Goal: Information Seeking & Learning: Compare options

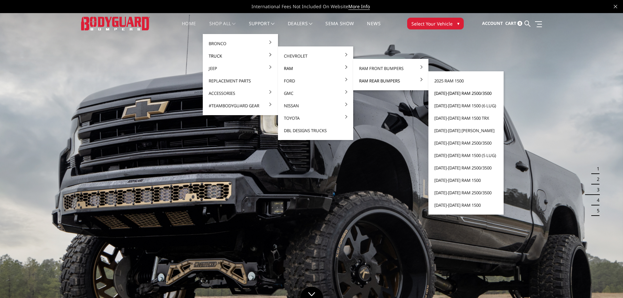
click at [460, 95] on link "[DATE]-[DATE] Ram 2500/3500" at bounding box center [466, 93] width 70 height 12
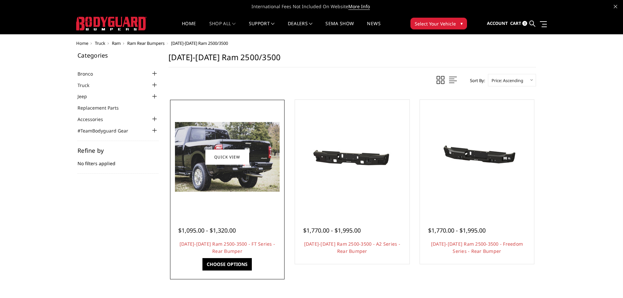
click at [235, 204] on div at bounding box center [227, 156] width 111 height 111
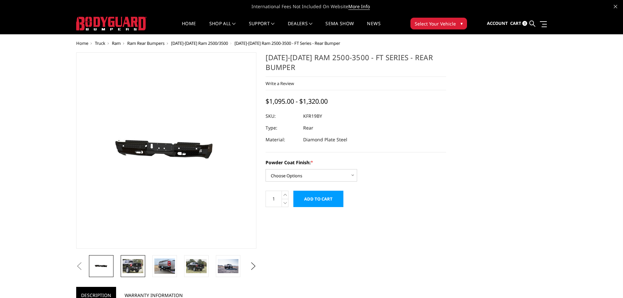
click at [133, 263] on img at bounding box center [133, 266] width 21 height 14
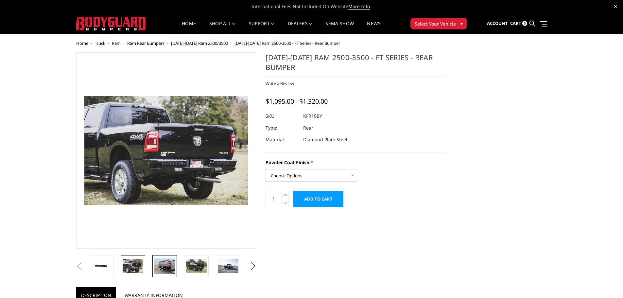
click at [170, 270] on img at bounding box center [164, 265] width 21 height 15
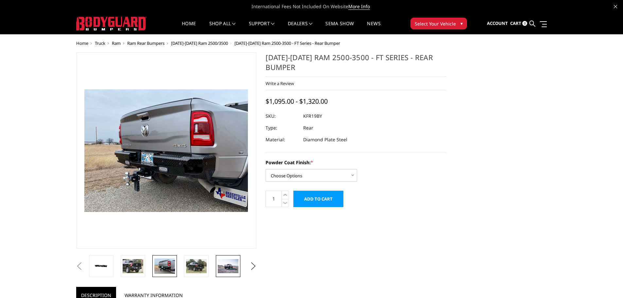
click at [223, 261] on img at bounding box center [228, 266] width 21 height 14
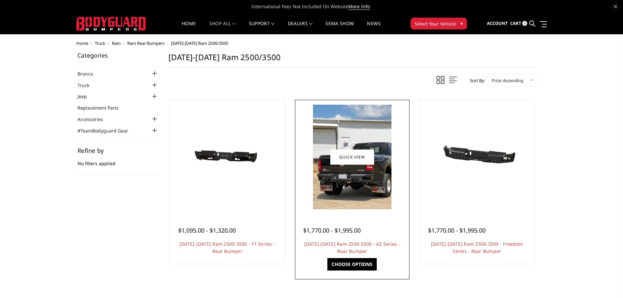
click at [362, 196] on img at bounding box center [352, 157] width 78 height 105
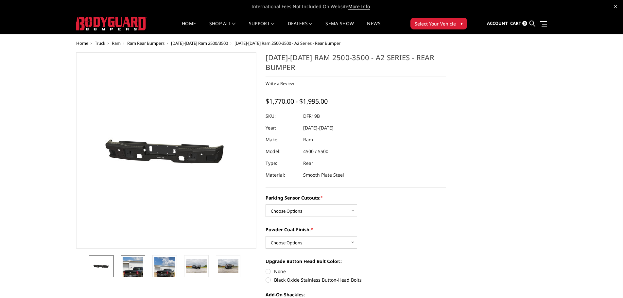
click at [136, 270] on img at bounding box center [133, 270] width 21 height 27
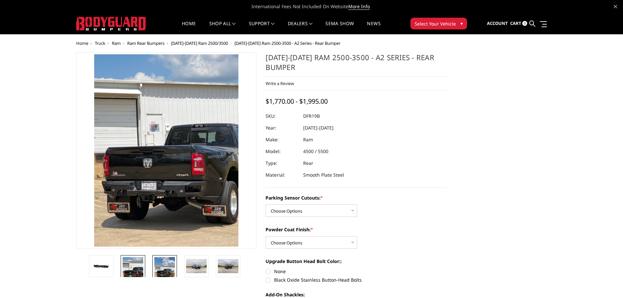
click at [157, 270] on img at bounding box center [164, 270] width 21 height 27
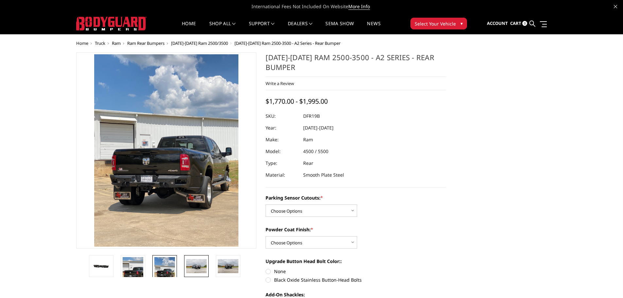
click at [188, 269] on img at bounding box center [196, 266] width 21 height 14
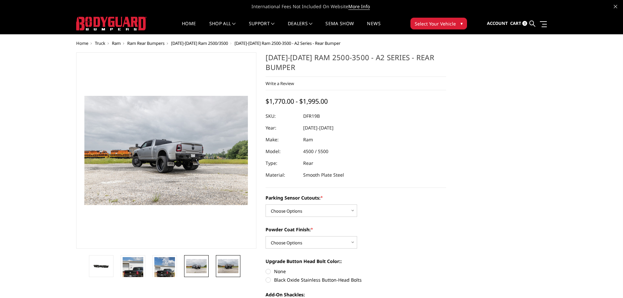
click at [217, 268] on link at bounding box center [228, 266] width 25 height 22
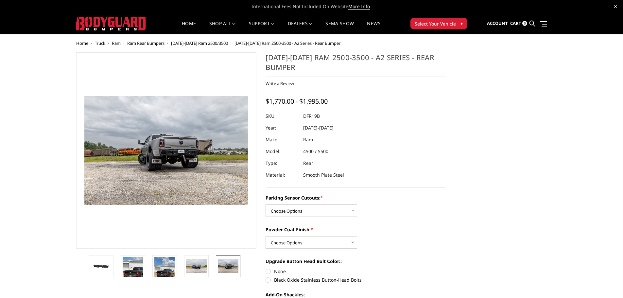
click at [231, 264] on img at bounding box center [228, 266] width 21 height 14
click at [161, 264] on img at bounding box center [164, 270] width 21 height 27
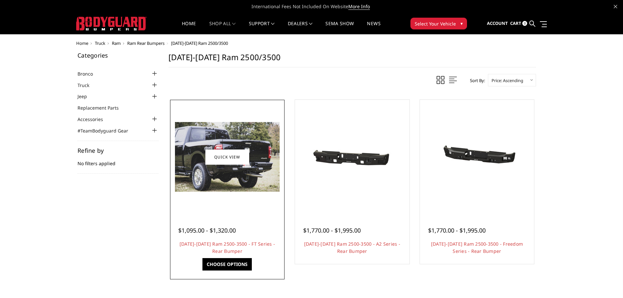
click at [210, 193] on div at bounding box center [227, 156] width 111 height 111
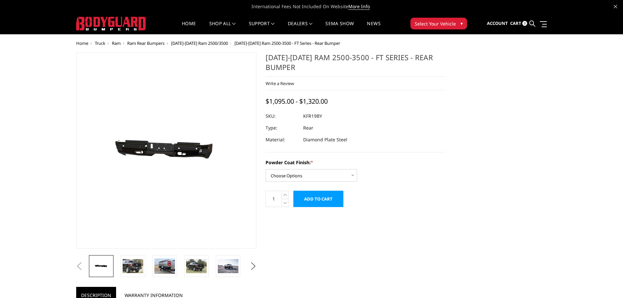
drag, startPoint x: 302, startPoint y: 115, endPoint x: 329, endPoint y: 112, distance: 27.3
click at [340, 112] on div at bounding box center [355, 116] width 180 height 12
click at [199, 267] on img at bounding box center [196, 266] width 21 height 14
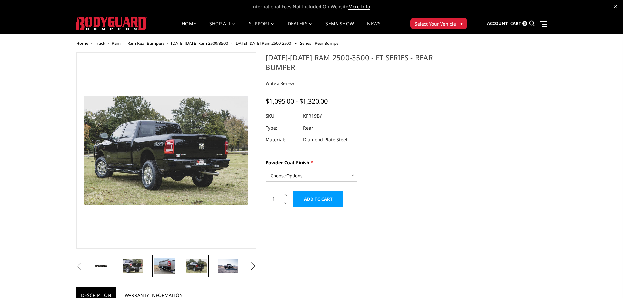
click at [165, 264] on img at bounding box center [164, 265] width 21 height 15
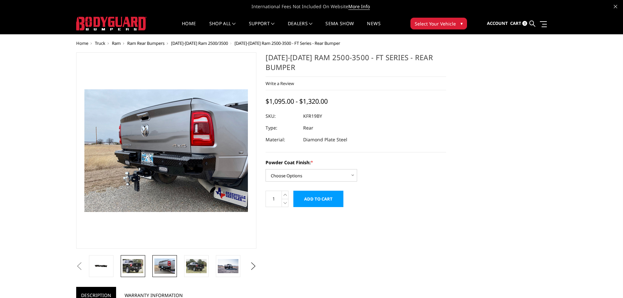
click at [136, 266] on img at bounding box center [133, 266] width 21 height 14
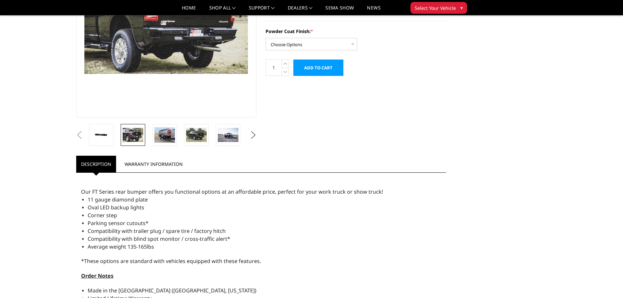
scroll to position [65, 0]
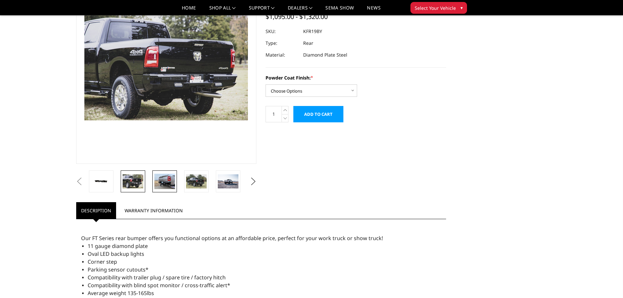
click at [157, 187] on img at bounding box center [164, 181] width 21 height 15
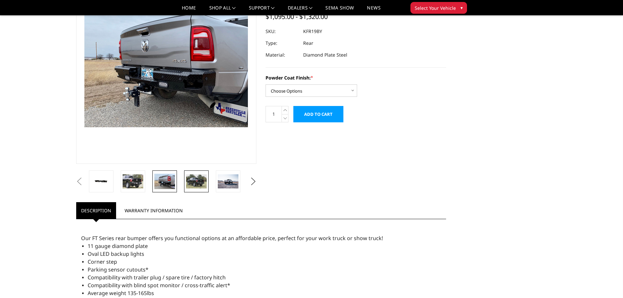
click at [186, 185] on link at bounding box center [196, 181] width 25 height 22
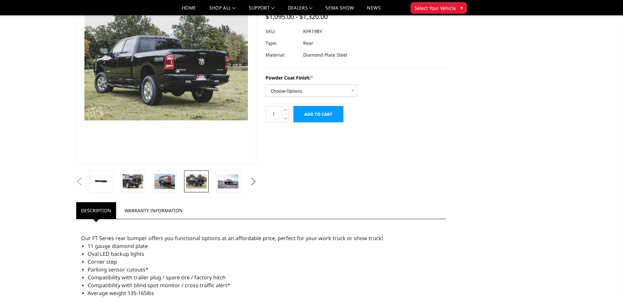
click at [213, 181] on li at bounding box center [199, 181] width 32 height 22
click at [227, 183] on img at bounding box center [228, 181] width 21 height 14
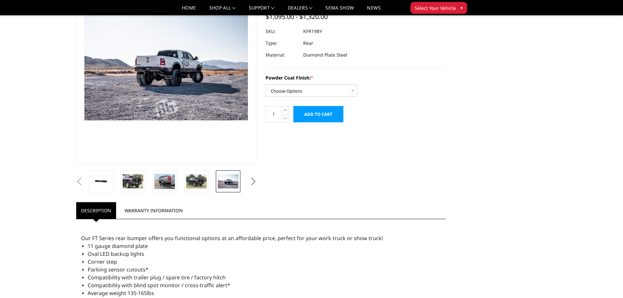
click at [251, 181] on button "Next" at bounding box center [253, 182] width 10 height 10
click at [230, 186] on img at bounding box center [228, 181] width 21 height 15
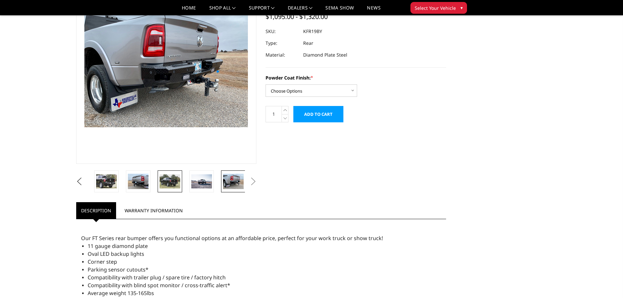
drag, startPoint x: 166, startPoint y: 184, endPoint x: 171, endPoint y: 186, distance: 5.6
click at [171, 186] on img at bounding box center [170, 181] width 21 height 14
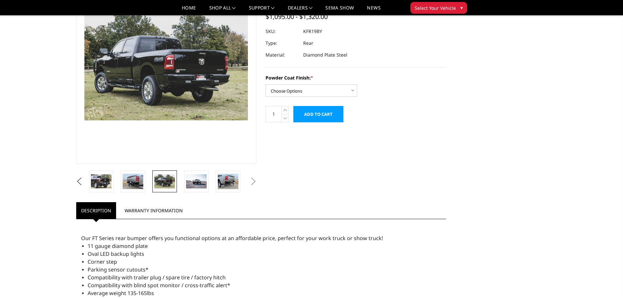
click at [171, 186] on img at bounding box center [164, 181] width 21 height 14
click at [201, 181] on img at bounding box center [196, 181] width 21 height 14
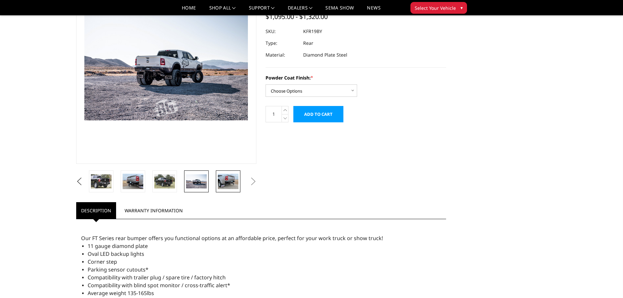
click at [218, 177] on link at bounding box center [228, 181] width 25 height 22
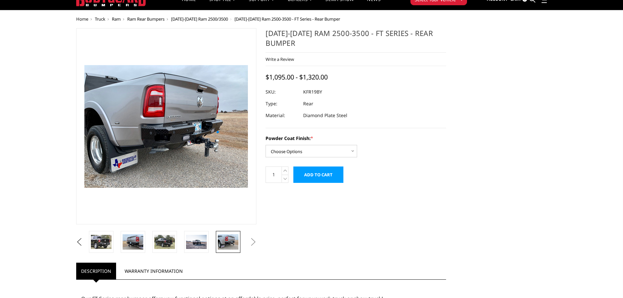
scroll to position [0, 0]
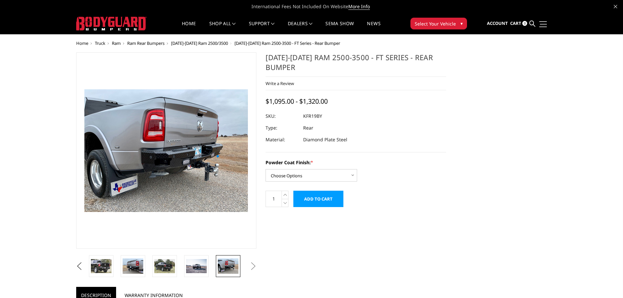
click at [539, 25] on link at bounding box center [541, 24] width 9 height 7
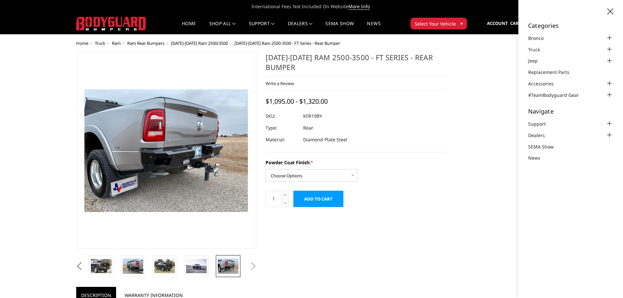
click at [438, 97] on div "2019-2025 Ram 2500-3500 - FT Series - Rear Bumper Write a Review Write a Review…" at bounding box center [355, 102] width 180 height 100
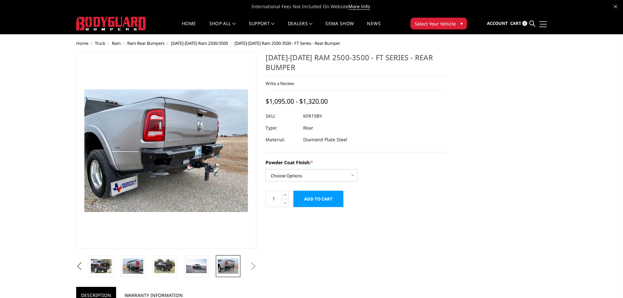
click at [546, 25] on link at bounding box center [541, 24] width 9 height 7
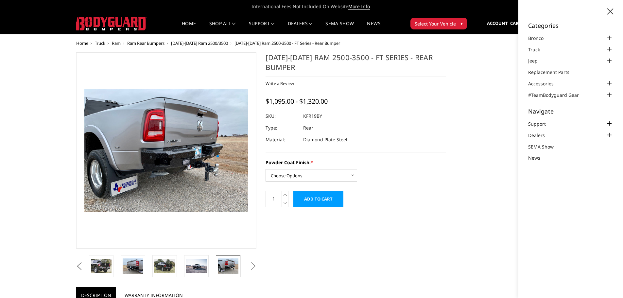
click at [597, 122] on li "Support FAQ Install Instructions Shipping Warranty Terms & Conditions Cancellat…" at bounding box center [570, 124] width 85 height 8
click at [610, 124] on div at bounding box center [609, 124] width 8 height 8
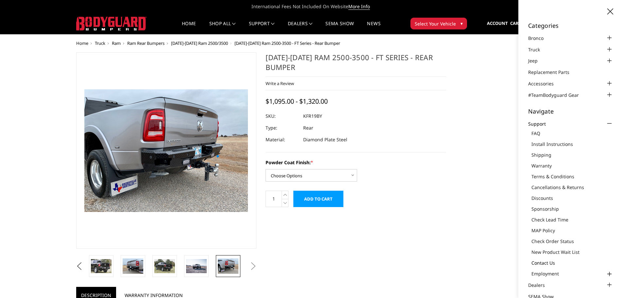
click at [545, 265] on link "Contact Us" at bounding box center [572, 262] width 82 height 7
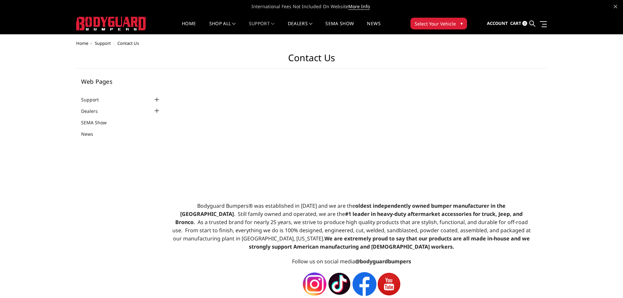
select select "US"
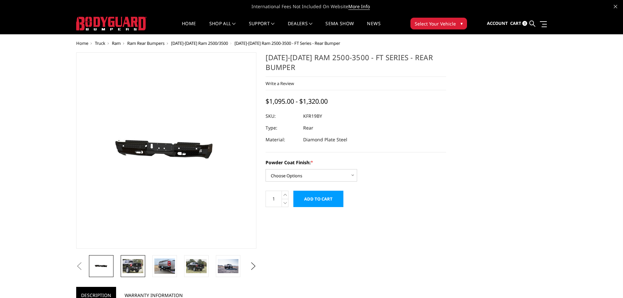
click at [122, 270] on link at bounding box center [133, 266] width 25 height 22
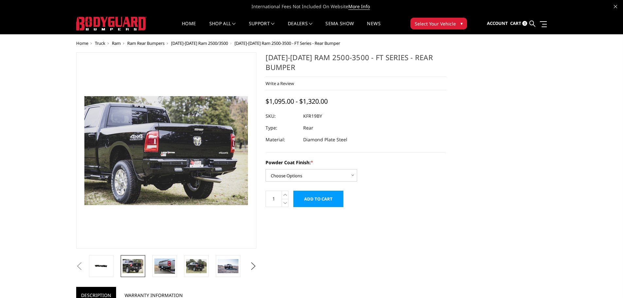
click at [177, 263] on li at bounding box center [167, 266] width 32 height 22
click at [174, 265] on img at bounding box center [164, 265] width 21 height 15
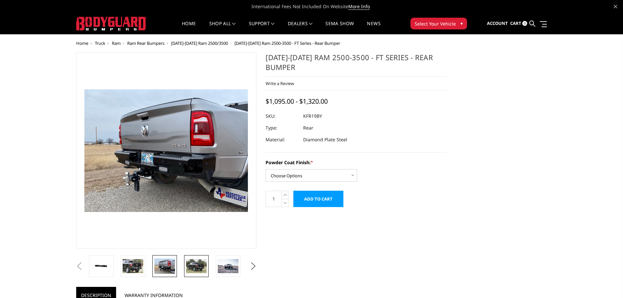
click at [196, 266] on img at bounding box center [196, 266] width 21 height 14
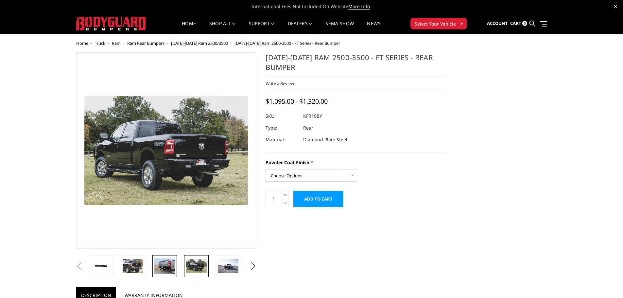
click at [159, 270] on img at bounding box center [164, 265] width 21 height 15
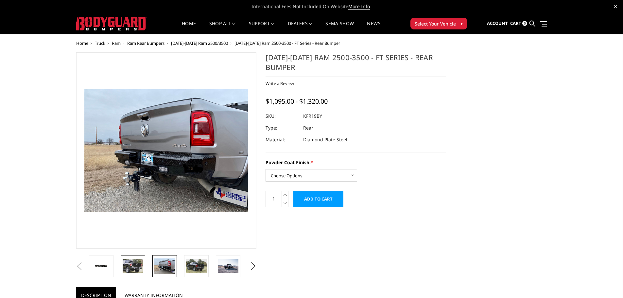
click at [136, 265] on img at bounding box center [133, 266] width 21 height 14
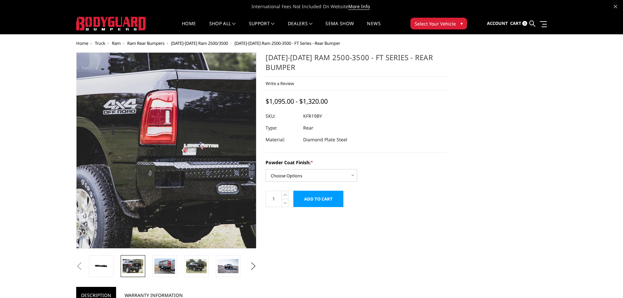
click at [144, 174] on img at bounding box center [196, 140] width 418 height 279
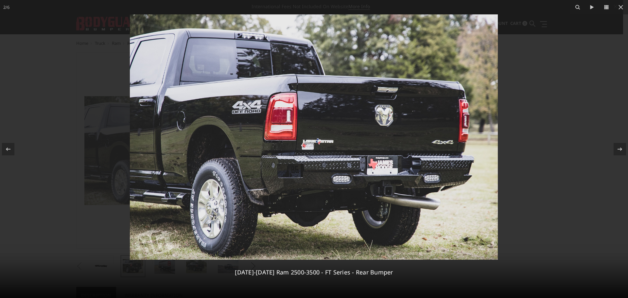
click at [323, 171] on img at bounding box center [314, 136] width 368 height 245
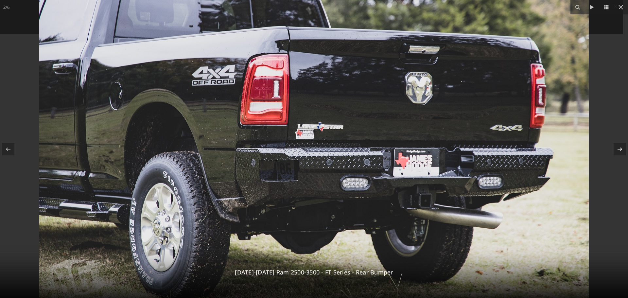
click at [622, 151] on button at bounding box center [616, 149] width 23 height 33
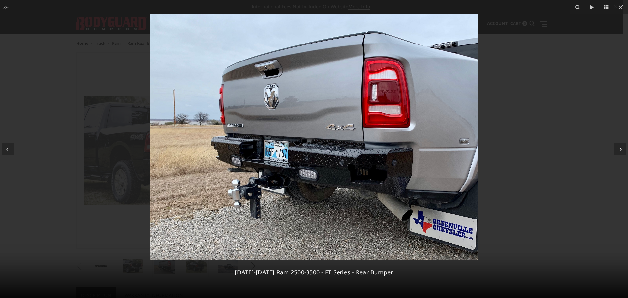
click at [622, 151] on div at bounding box center [619, 149] width 12 height 12
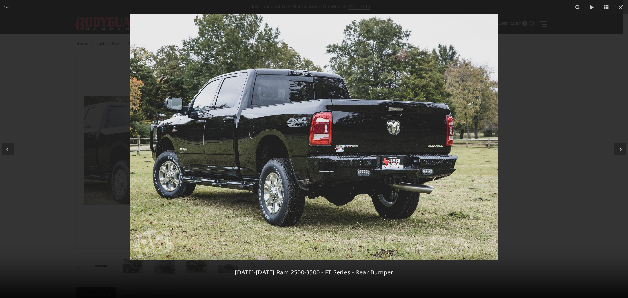
click at [622, 151] on div at bounding box center [619, 149] width 12 height 12
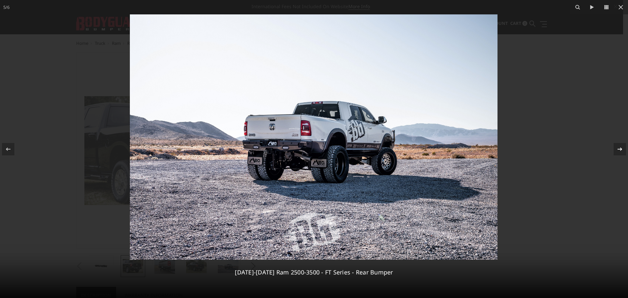
click at [622, 151] on div at bounding box center [619, 149] width 12 height 12
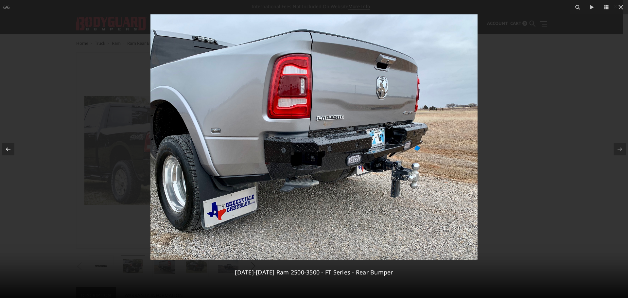
click at [6, 147] on icon at bounding box center [8, 149] width 8 height 8
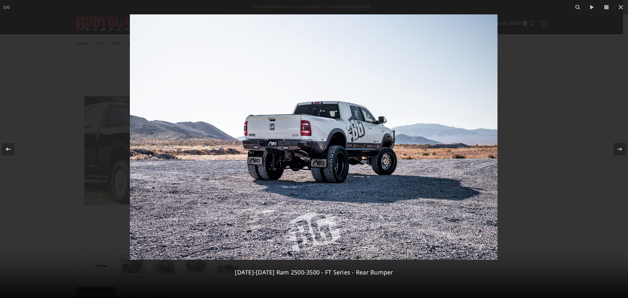
click at [6, 147] on icon at bounding box center [8, 149] width 8 height 8
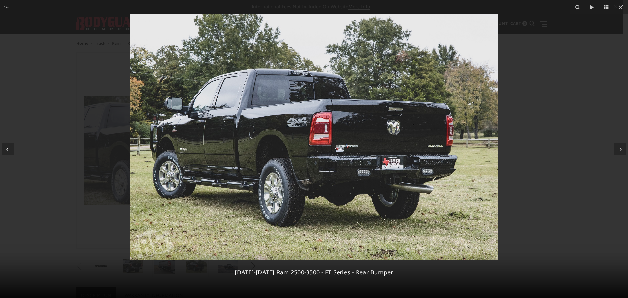
click at [6, 147] on icon at bounding box center [8, 149] width 8 height 8
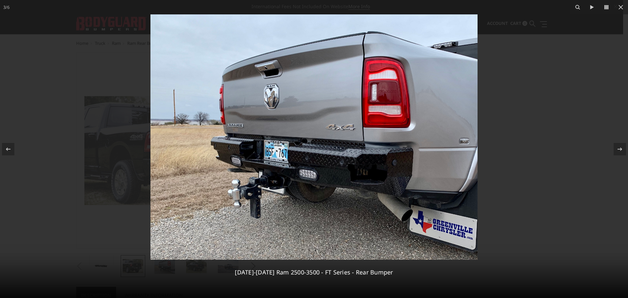
click at [581, 70] on div at bounding box center [314, 149] width 628 height 298
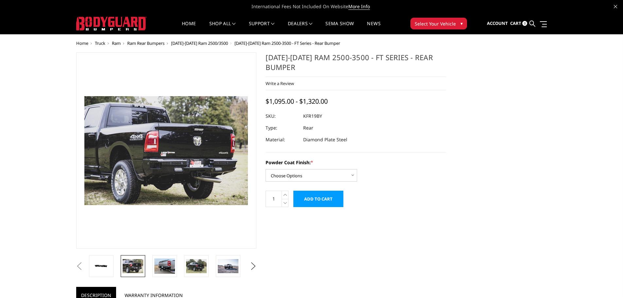
click at [302, 116] on div at bounding box center [355, 116] width 180 height 12
drag, startPoint x: 302, startPoint y: 116, endPoint x: 311, endPoint y: 117, distance: 9.5
click at [317, 117] on dl "SKU: KFR19BY UPC: Type: Rear Material: Diamond Plate Steel" at bounding box center [355, 127] width 180 height 35
click at [303, 117] on dd "KFR19BY" at bounding box center [312, 116] width 19 height 12
drag, startPoint x: 326, startPoint y: 116, endPoint x: 304, endPoint y: 116, distance: 22.2
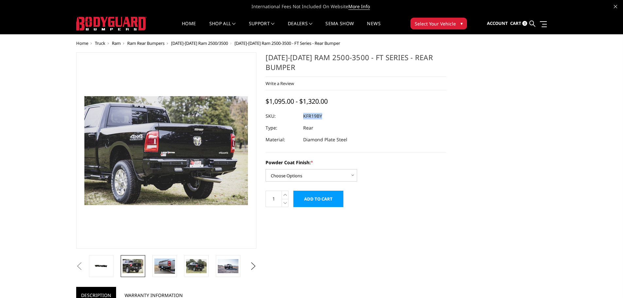
click at [304, 116] on dl "SKU: KFR19BY UPC: Type: Rear Material: Diamond Plate Steel" at bounding box center [355, 127] width 180 height 35
copy dl "KFR19BY UPC:"
click at [431, 21] on span "Select Your Vehicle" at bounding box center [434, 23] width 41 height 7
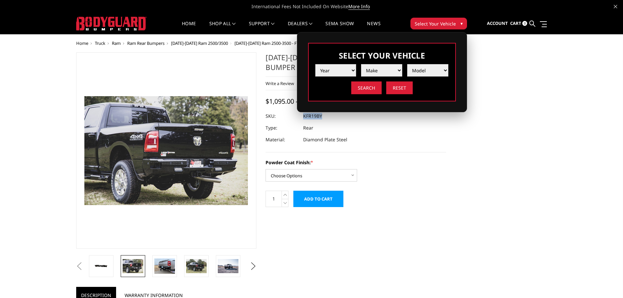
click at [334, 69] on select "Year 2025 2024 2023 2022 2021 2020 2019 2018 2017 2016 2015 2014 2013 2012 2011…" at bounding box center [335, 70] width 41 height 12
select select "yr_2025"
click at [315, 64] on select "Year 2025 2024 2023 2022 2021 2020 2019 2018 2017 2016 2015 2014 2013 2012 2011…" at bounding box center [335, 70] width 41 height 12
click at [391, 70] on select "Make Chevrolet Ford GMC Ram Toyota" at bounding box center [381, 70] width 41 height 12
select select "mk_ram"
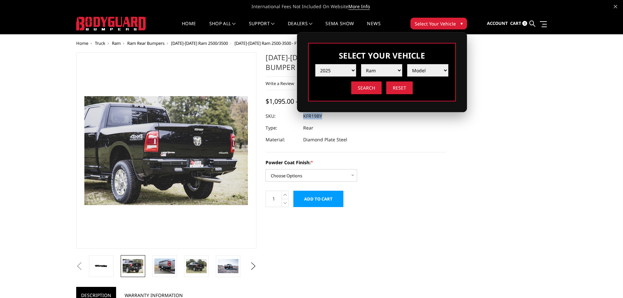
click at [361, 64] on select "Make Chevrolet Ford GMC Ram Toyota" at bounding box center [381, 70] width 41 height 12
drag, startPoint x: 419, startPoint y: 73, endPoint x: 420, endPoint y: 76, distance: 3.7
click at [419, 73] on select "Model 1500 6-Lug 1500 Rebel 2500 / 3500 4500 / 5500 RHO" at bounding box center [427, 70] width 41 height 12
select select "md_2500-3500"
click at [407, 64] on select "Model 1500 6-Lug 1500 Rebel 2500 / 3500 4500 / 5500 RHO" at bounding box center [427, 70] width 41 height 12
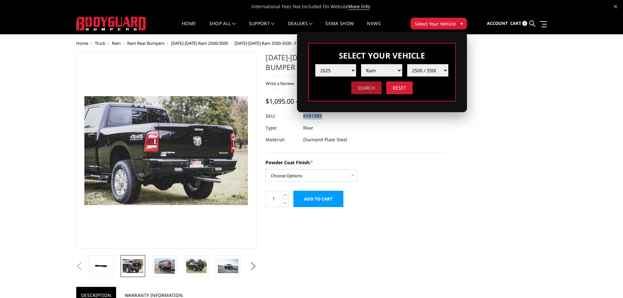
click at [367, 88] on input "Search" at bounding box center [366, 87] width 30 height 13
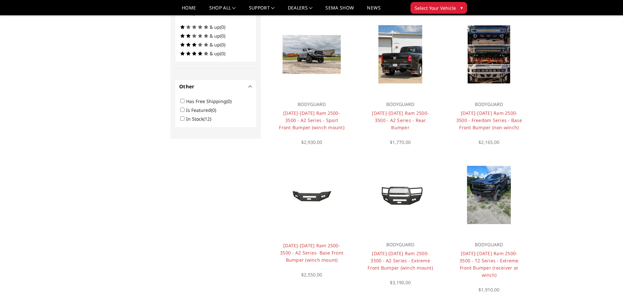
scroll to position [379, 0]
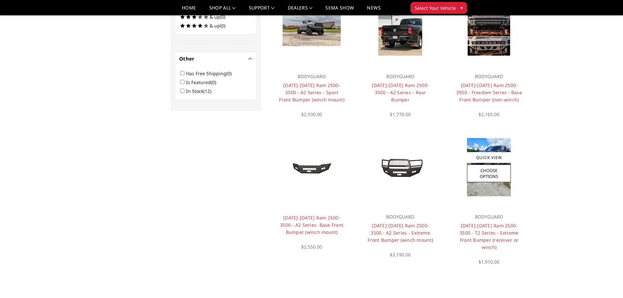
click at [483, 178] on img at bounding box center [489, 167] width 44 height 58
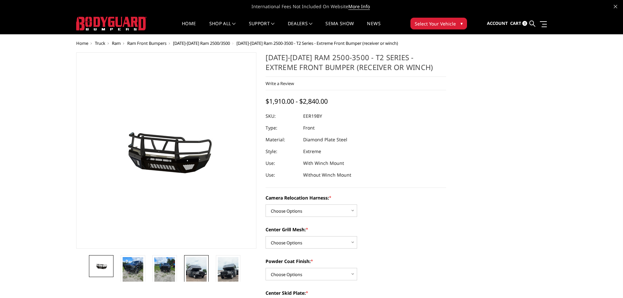
click at [206, 276] on img at bounding box center [196, 275] width 21 height 37
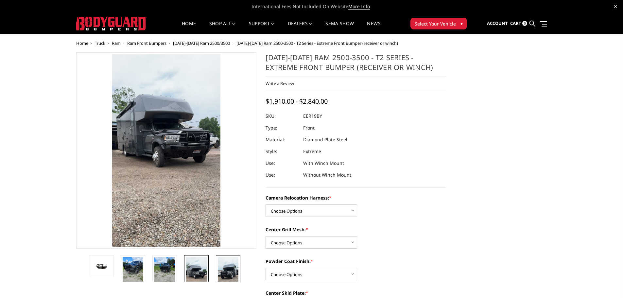
click at [218, 277] on img at bounding box center [228, 275] width 21 height 37
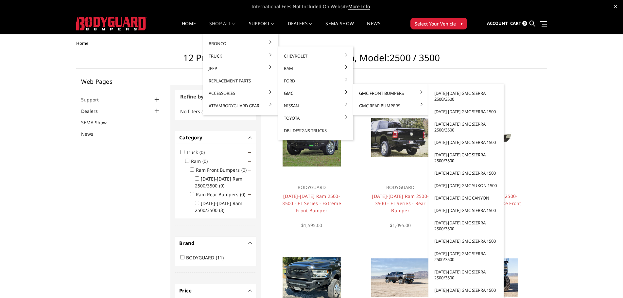
click at [465, 156] on link "[DATE]-[DATE] GMC Sierra 2500/3500" at bounding box center [466, 157] width 70 height 18
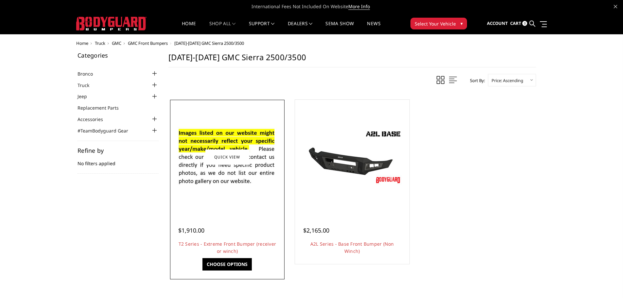
click at [191, 206] on div at bounding box center [227, 156] width 111 height 111
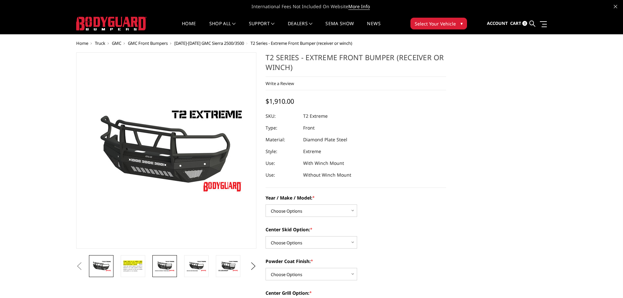
click at [159, 272] on link at bounding box center [164, 266] width 25 height 22
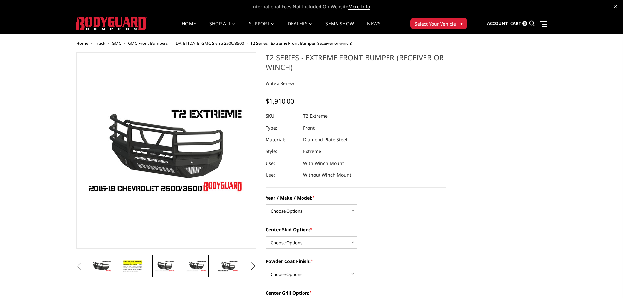
click at [187, 271] on img at bounding box center [196, 265] width 21 height 11
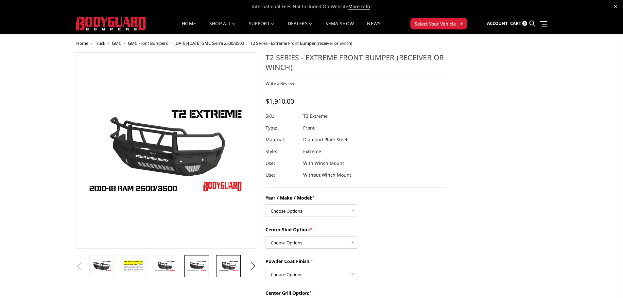
drag, startPoint x: 214, startPoint y: 273, endPoint x: 218, endPoint y: 271, distance: 4.1
click at [215, 273] on li at bounding box center [231, 266] width 32 height 22
click at [218, 271] on link at bounding box center [228, 266] width 25 height 22
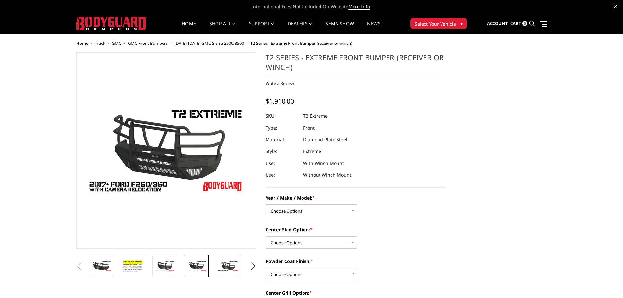
click at [196, 269] on img at bounding box center [196, 265] width 21 height 11
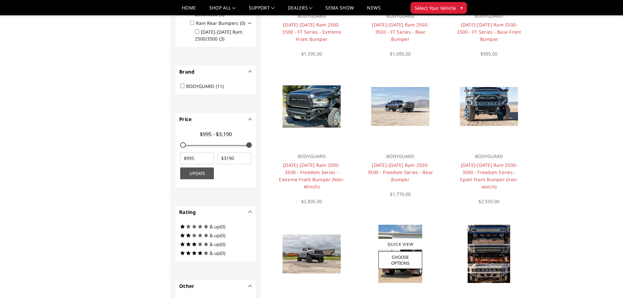
scroll to position [163, 0]
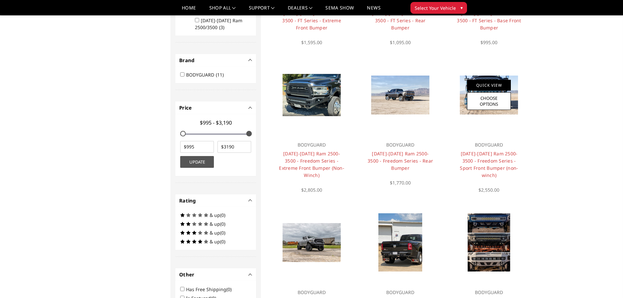
click at [486, 91] on div "Quick View Choose Options" at bounding box center [489, 95] width 44 height 30
click at [508, 72] on div at bounding box center [488, 95] width 79 height 79
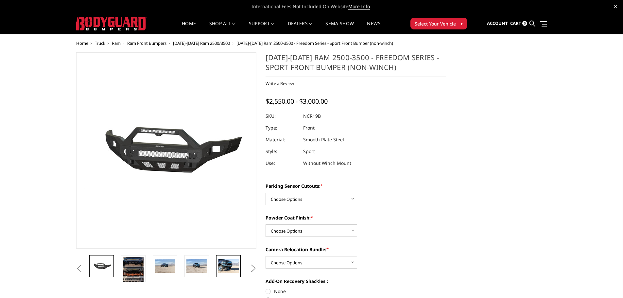
click at [227, 268] on img at bounding box center [228, 266] width 21 height 14
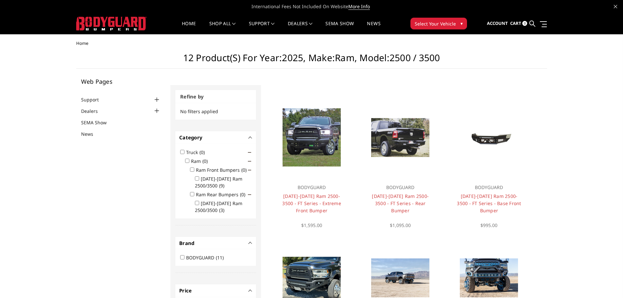
click at [100, 26] on img at bounding box center [111, 24] width 70 height 14
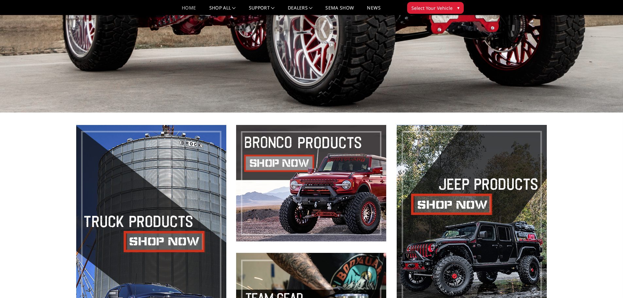
scroll to position [163, 0]
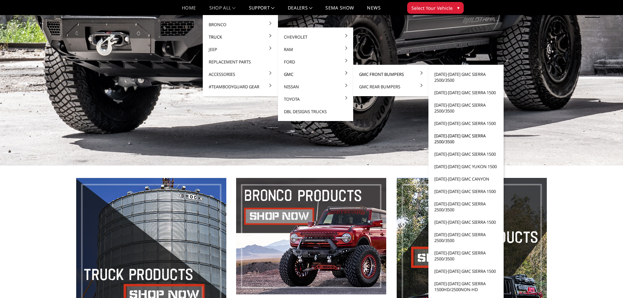
click at [455, 141] on link "[DATE]-[DATE] GMC Sierra 2500/3500" at bounding box center [466, 138] width 70 height 18
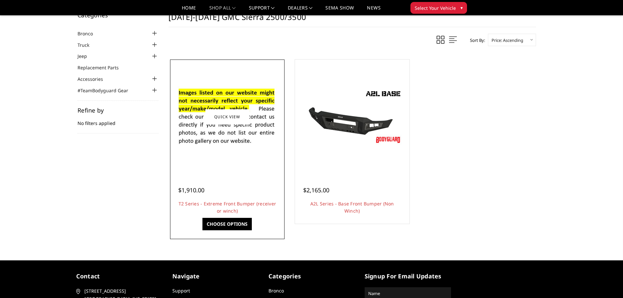
scroll to position [33, 0]
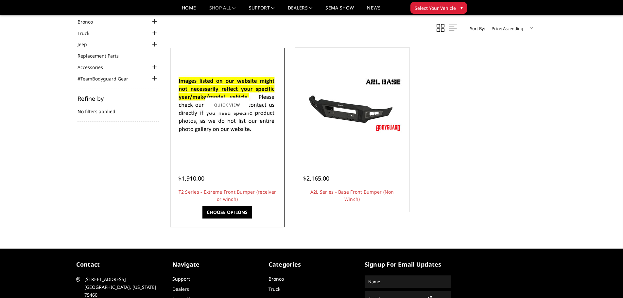
click at [241, 136] on img at bounding box center [227, 104] width 105 height 71
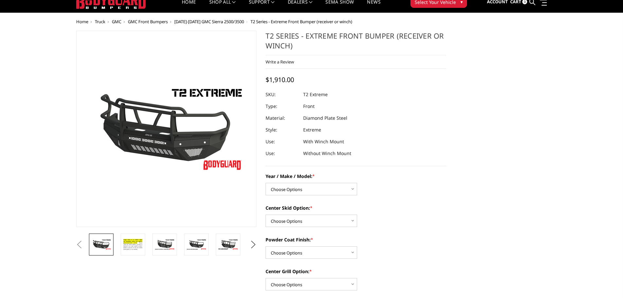
scroll to position [33, 0]
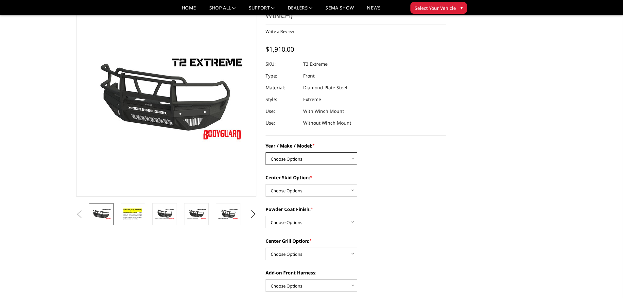
click at [296, 154] on select "Choose Options Chevrolet 19-21 1500 Chevrolet 15-19 2500 / 3500 Chevrolet 20-23…" at bounding box center [311, 158] width 92 height 12
select select "1453"
click at [265, 152] on select "Choose Options Chevrolet 19-21 1500 Chevrolet 15-19 2500 / 3500 Chevrolet 20-23…" at bounding box center [311, 158] width 92 height 12
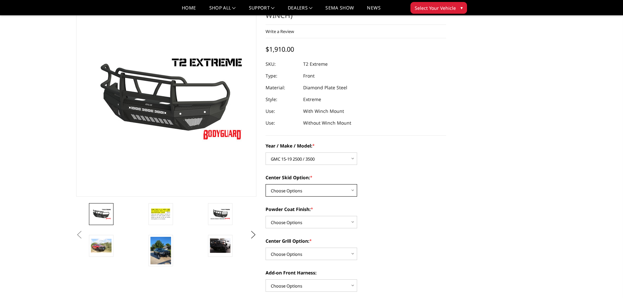
click at [310, 187] on select "Choose Options Standard center skid plate (included) Receiver tube Winch mount …" at bounding box center [311, 190] width 92 height 12
select select "624"
click at [265, 184] on select "Choose Options Standard center skid plate (included) Receiver tube Winch mount …" at bounding box center [311, 190] width 92 height 12
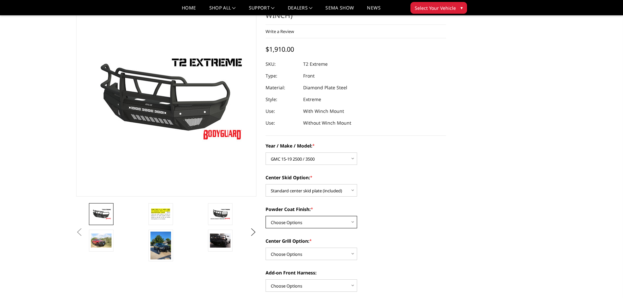
click at [312, 221] on select "Choose Options Bare metal Gloss Black Powder Coat Texture Black Powder Coat" at bounding box center [311, 222] width 92 height 12
select select "665"
click at [265, 216] on select "Choose Options Bare metal Gloss Black Powder Coat Texture Black Powder Coat" at bounding box center [311, 222] width 92 height 12
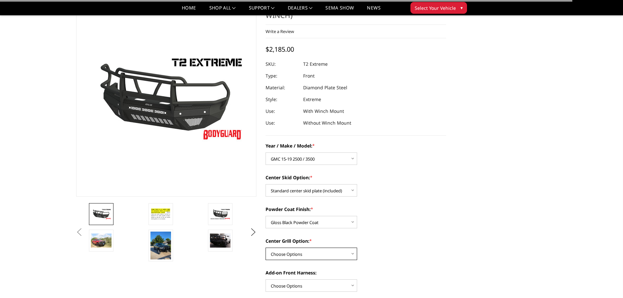
click at [305, 259] on select "Choose Options Add expanded metal in center grill Decline this option" at bounding box center [311, 253] width 92 height 12
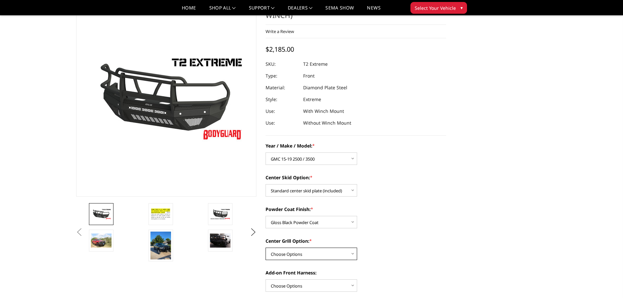
select select "1080"
click at [265, 247] on select "Choose Options Add expanded metal in center grill Decline this option" at bounding box center [311, 253] width 92 height 12
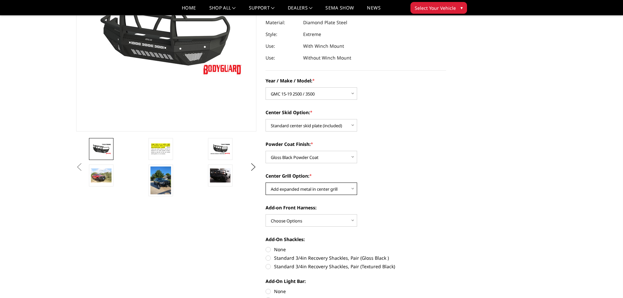
scroll to position [98, 0]
click at [312, 220] on select "Choose Options WITH front camera harness WITHOUT front camera harness" at bounding box center [311, 220] width 92 height 12
select select "1695"
click at [265, 214] on select "Choose Options WITH front camera harness WITHOUT front camera harness" at bounding box center [311, 220] width 92 height 12
click at [158, 179] on img at bounding box center [160, 180] width 21 height 28
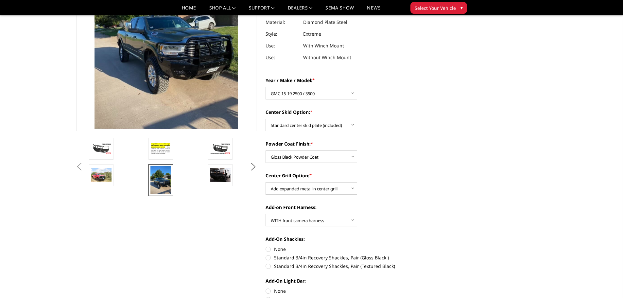
scroll to position [48, 0]
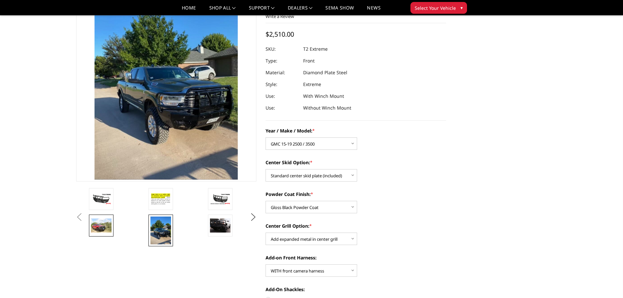
click at [111, 232] on img at bounding box center [101, 225] width 21 height 14
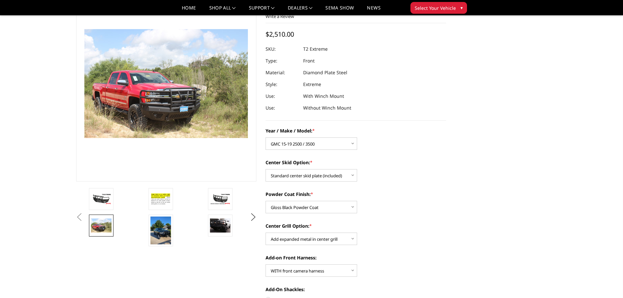
scroll to position [90, 0]
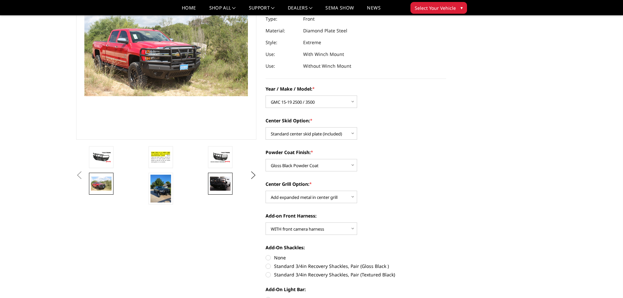
click at [224, 180] on img at bounding box center [220, 184] width 21 height 14
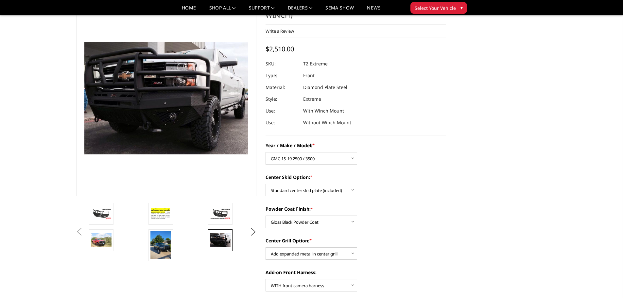
scroll to position [23, 0]
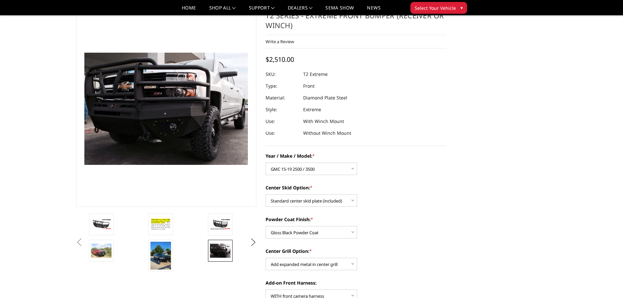
drag, startPoint x: 218, startPoint y: 216, endPoint x: 205, endPoint y: 232, distance: 20.7
click at [219, 216] on link at bounding box center [220, 224] width 25 height 22
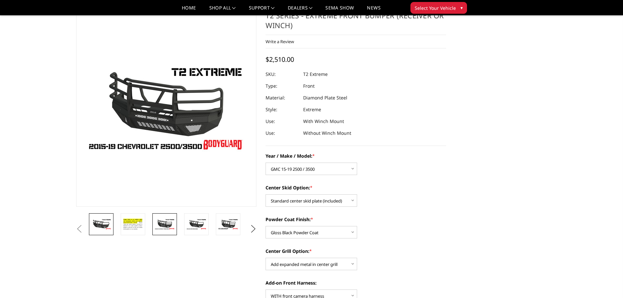
click at [105, 221] on img at bounding box center [101, 223] width 21 height 11
